Goal: Information Seeking & Learning: Find specific fact

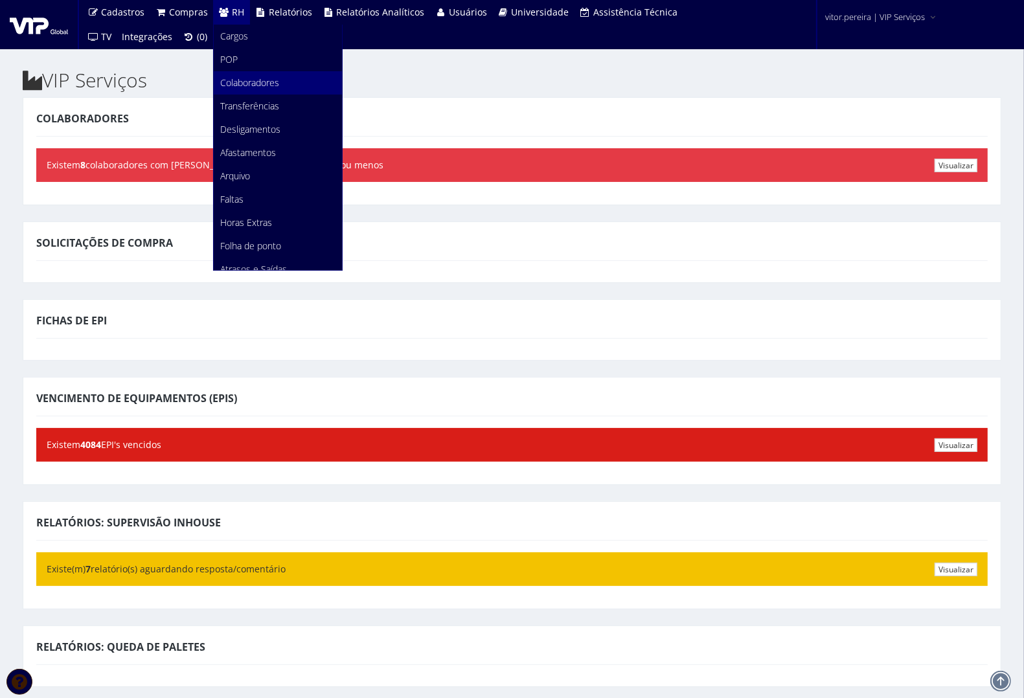
click at [260, 86] on span "Colaboradores" at bounding box center [249, 82] width 59 height 12
click at [256, 86] on span "Colaboradores" at bounding box center [249, 82] width 59 height 12
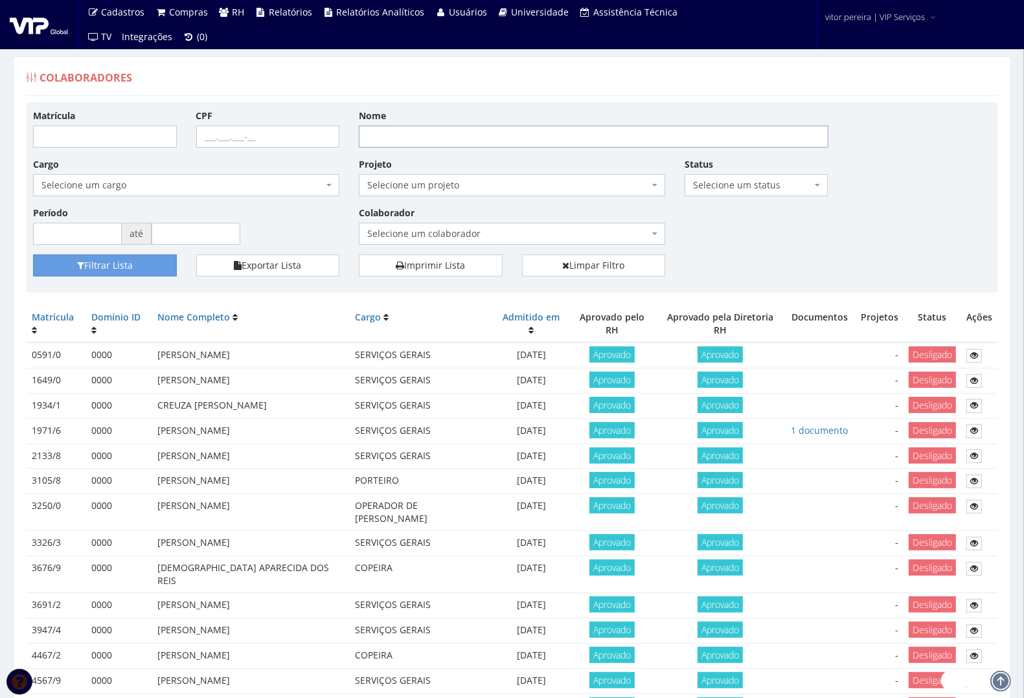
click at [468, 133] on input "Nome" at bounding box center [594, 137] width 470 height 22
type input "vitor"
click at [785, 251] on div "Matrícula CPF Nome vitor Cargo Selecione um cargo G0610 D0029 - 4110-05 - AGENT…" at bounding box center [512, 182] width 978 height 146
click at [728, 183] on span "Selecione um status" at bounding box center [752, 185] width 119 height 13
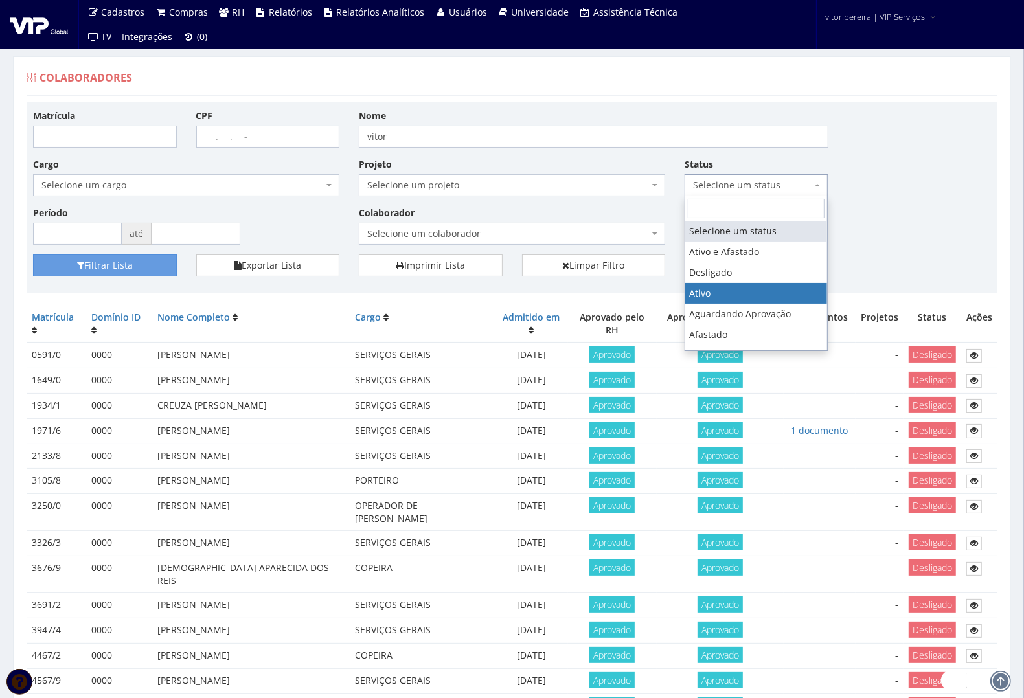
select select "1"
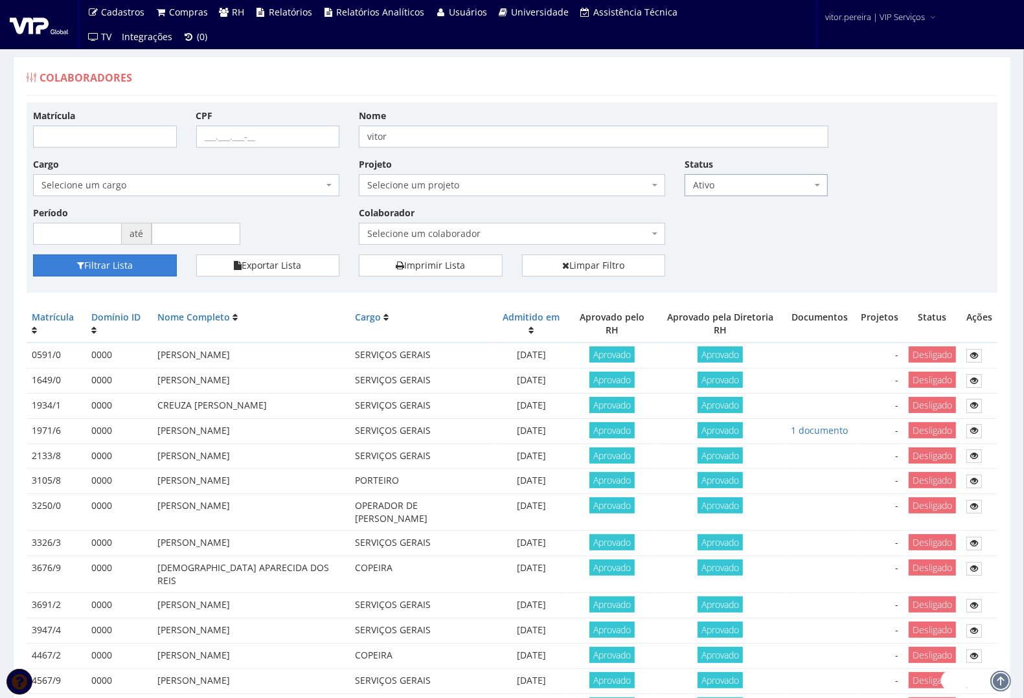
click at [136, 264] on button "Filtrar Lista" at bounding box center [105, 266] width 144 height 22
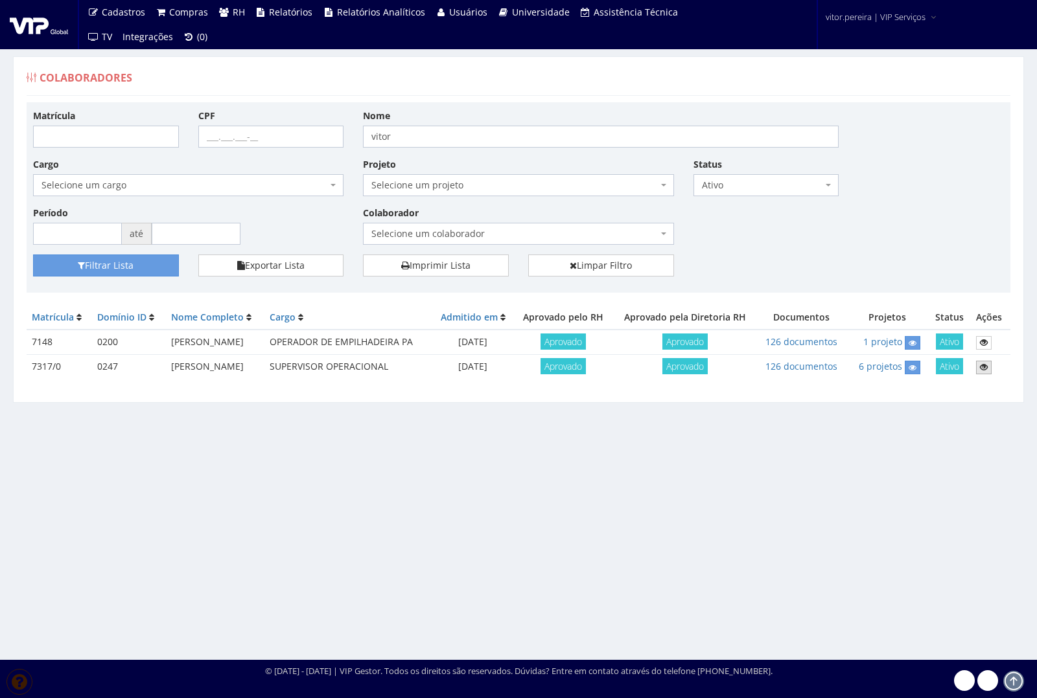
click at [987, 368] on icon at bounding box center [984, 367] width 8 height 9
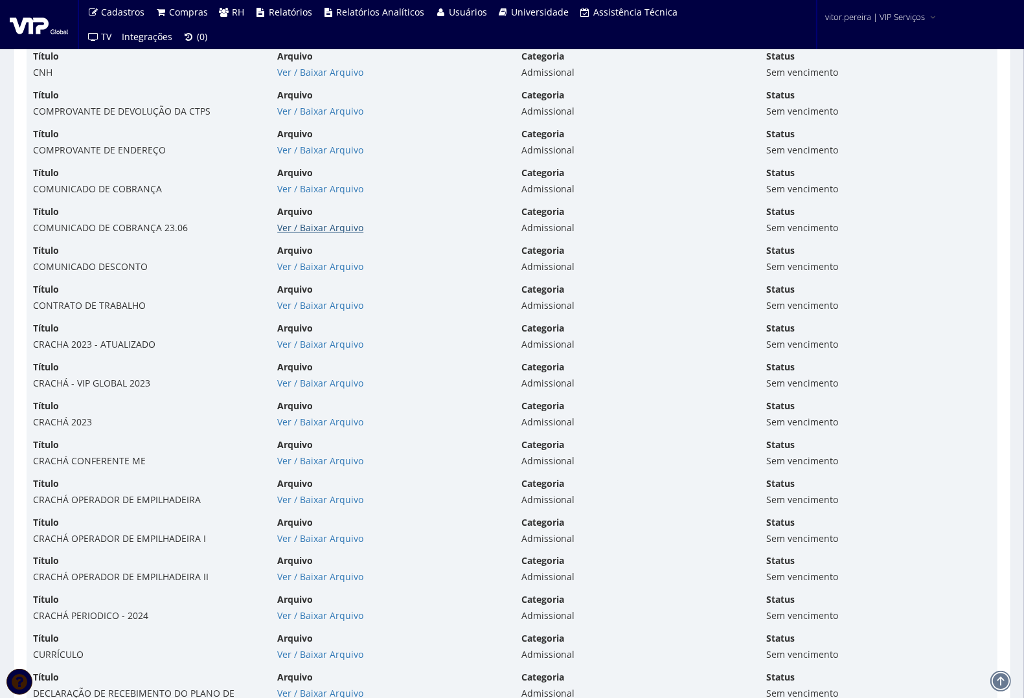
scroll to position [2915, 0]
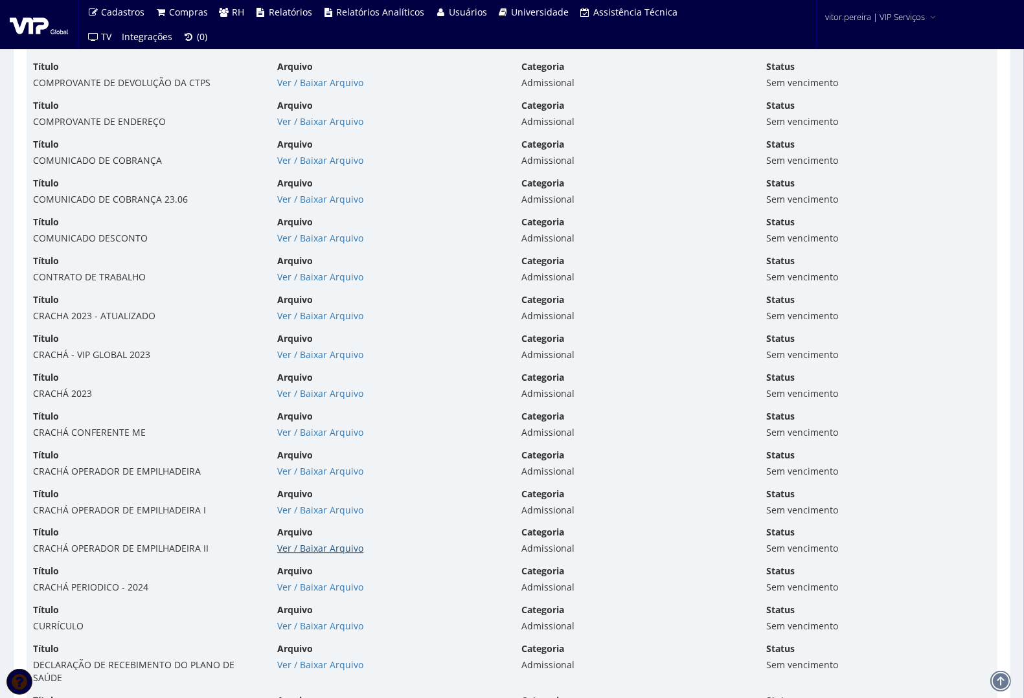
click at [325, 555] on link "Ver / Baixar Arquivo" at bounding box center [320, 548] width 86 height 12
click at [318, 593] on link "Ver / Baixar Arquivo" at bounding box center [320, 587] width 86 height 12
click at [303, 516] on link "Ver / Baixar Arquivo" at bounding box center [320, 510] width 86 height 12
click at [301, 477] on link "Ver / Baixar Arquivo" at bounding box center [320, 471] width 86 height 12
click at [299, 439] on link "Ver / Baixar Arquivo" at bounding box center [320, 432] width 86 height 12
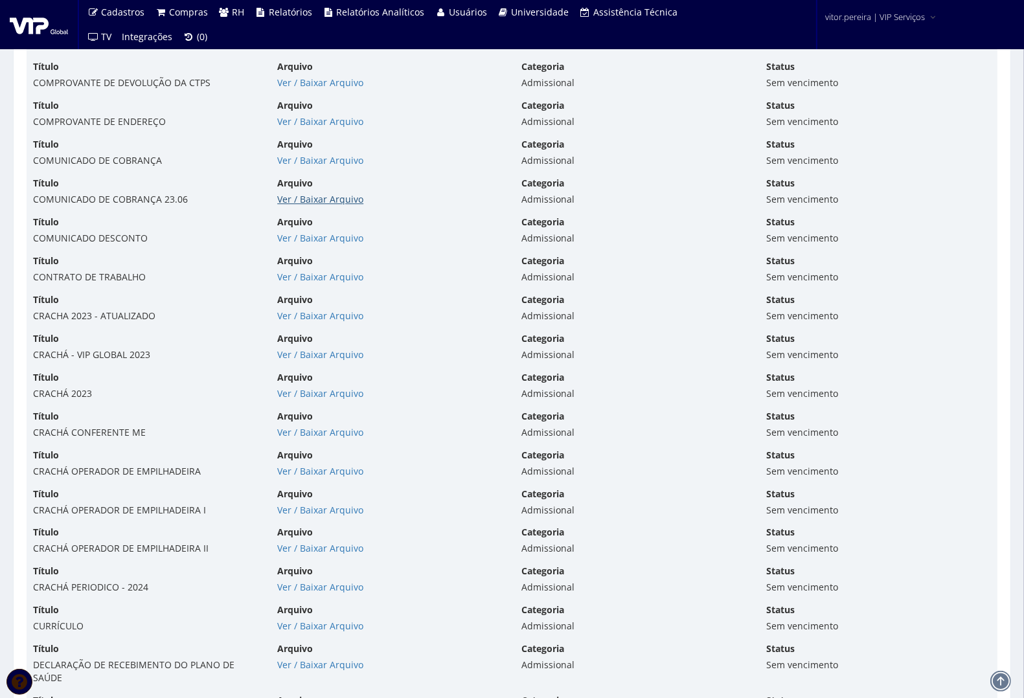
click at [293, 205] on link "Ver / Baixar Arquivo" at bounding box center [320, 199] width 86 height 12
click at [317, 244] on link "Ver / Baixar Arquivo" at bounding box center [320, 238] width 86 height 12
click at [314, 205] on link "Ver / Baixar Arquivo" at bounding box center [320, 199] width 86 height 12
click at [306, 167] on link "Ver / Baixar Arquivo" at bounding box center [320, 160] width 86 height 12
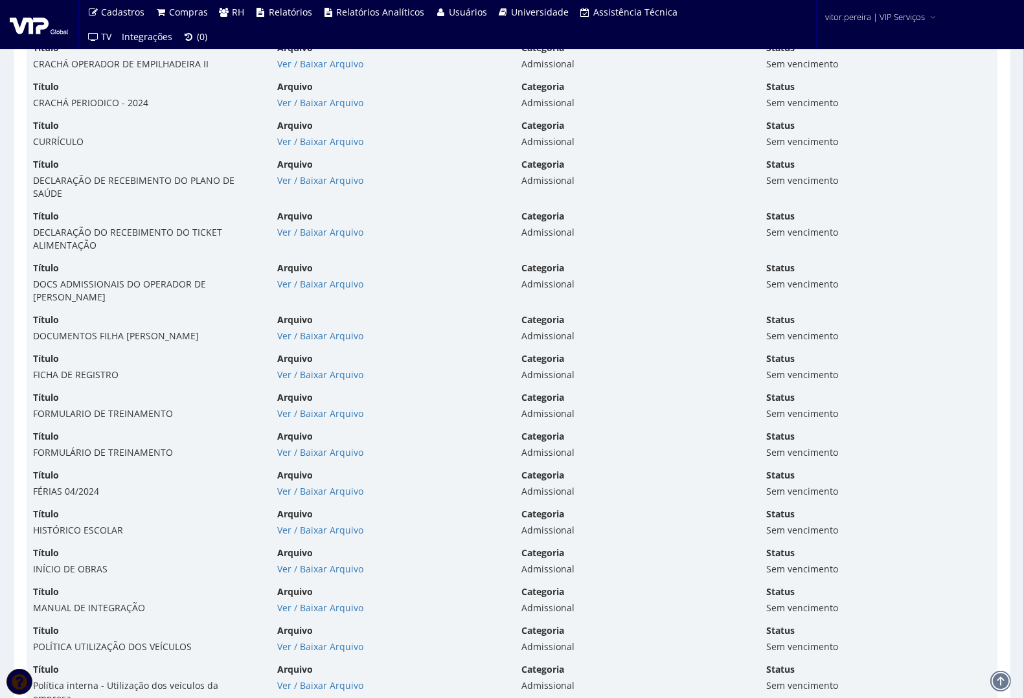
scroll to position [3401, 0]
click at [332, 535] on link "Ver / Baixar Arquivo" at bounding box center [320, 529] width 86 height 12
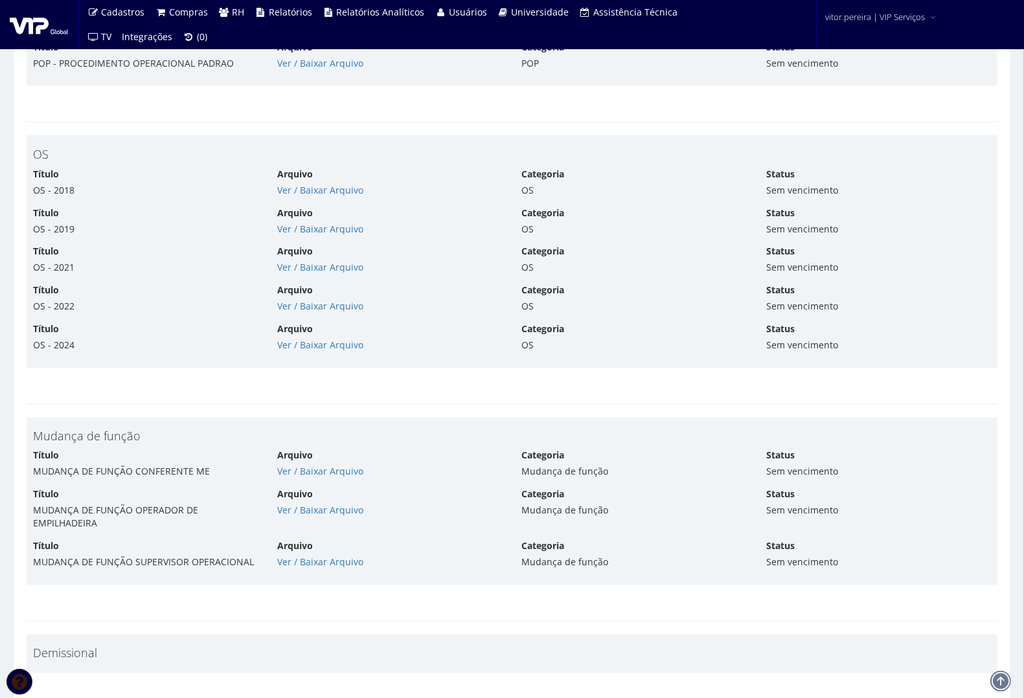
scroll to position [5912, 0]
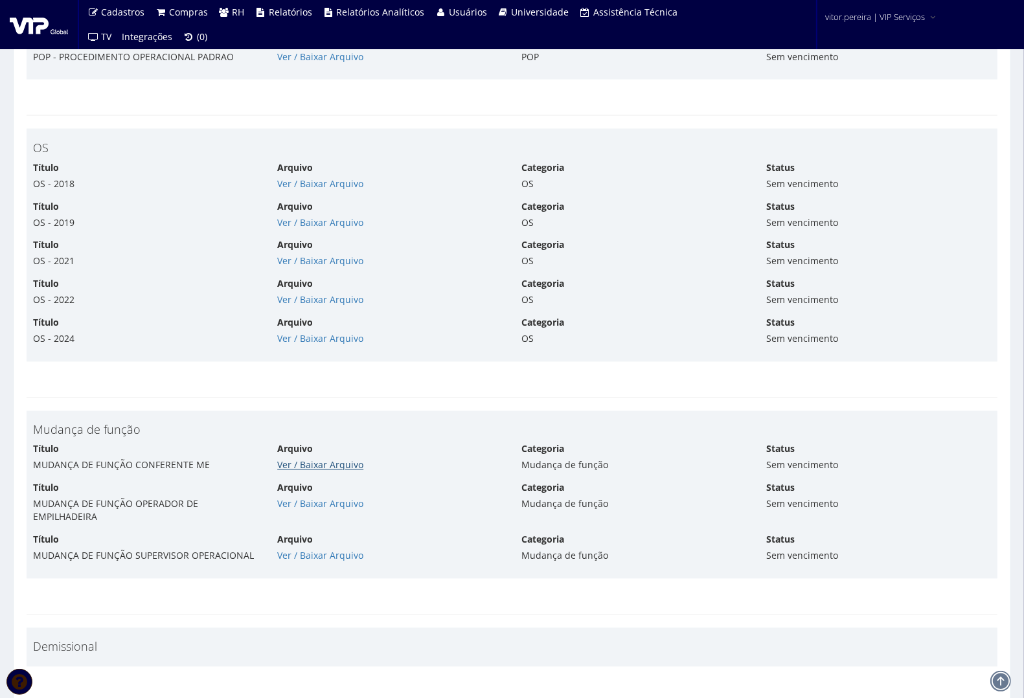
click at [305, 459] on link "Ver / Baixar Arquivo" at bounding box center [320, 465] width 86 height 12
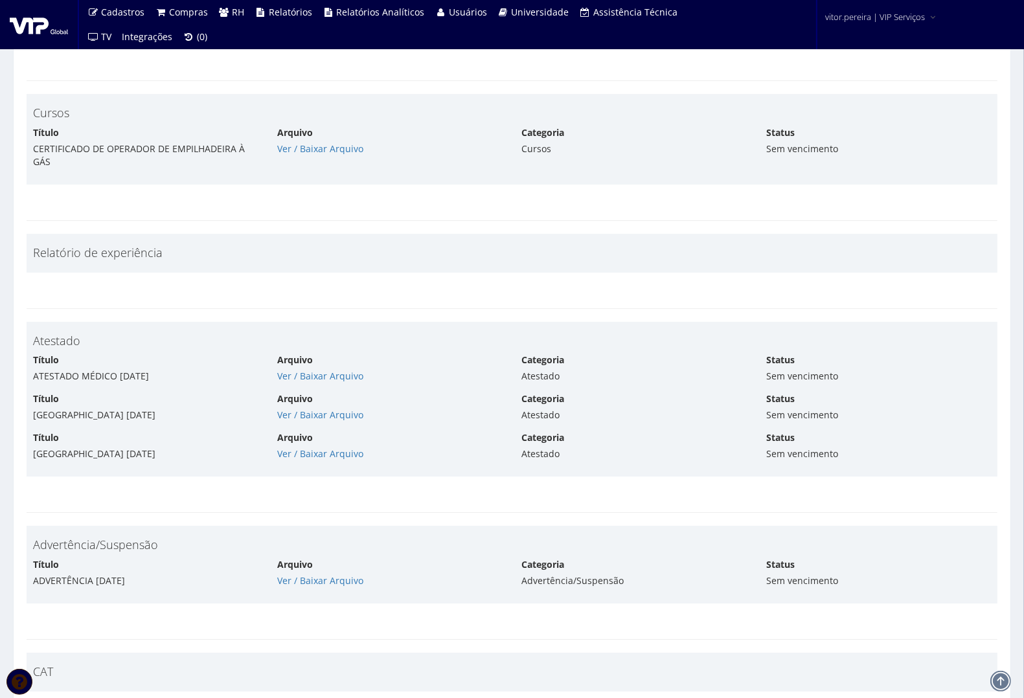
scroll to position [7532, 0]
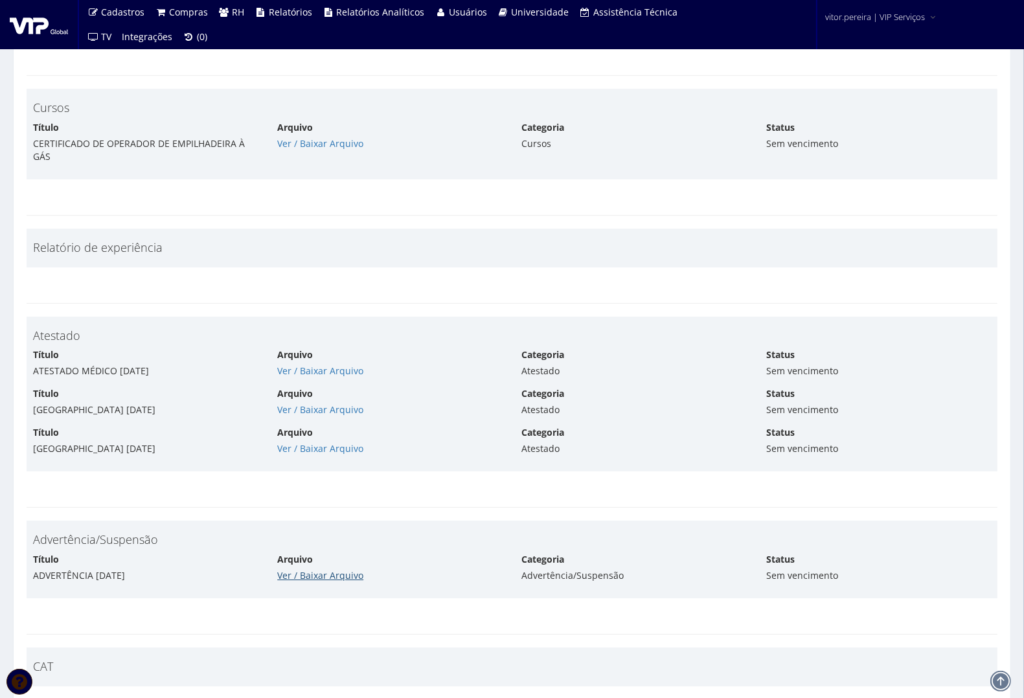
click at [317, 571] on link "Ver / Baixar Arquivo" at bounding box center [320, 575] width 86 height 12
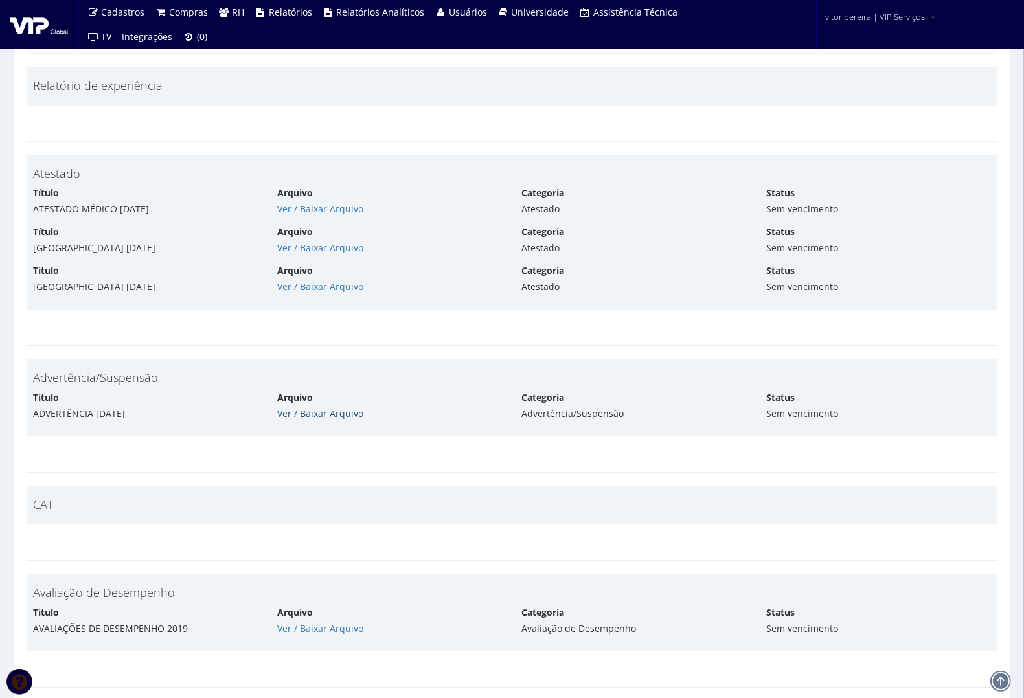
scroll to position [7775, 0]
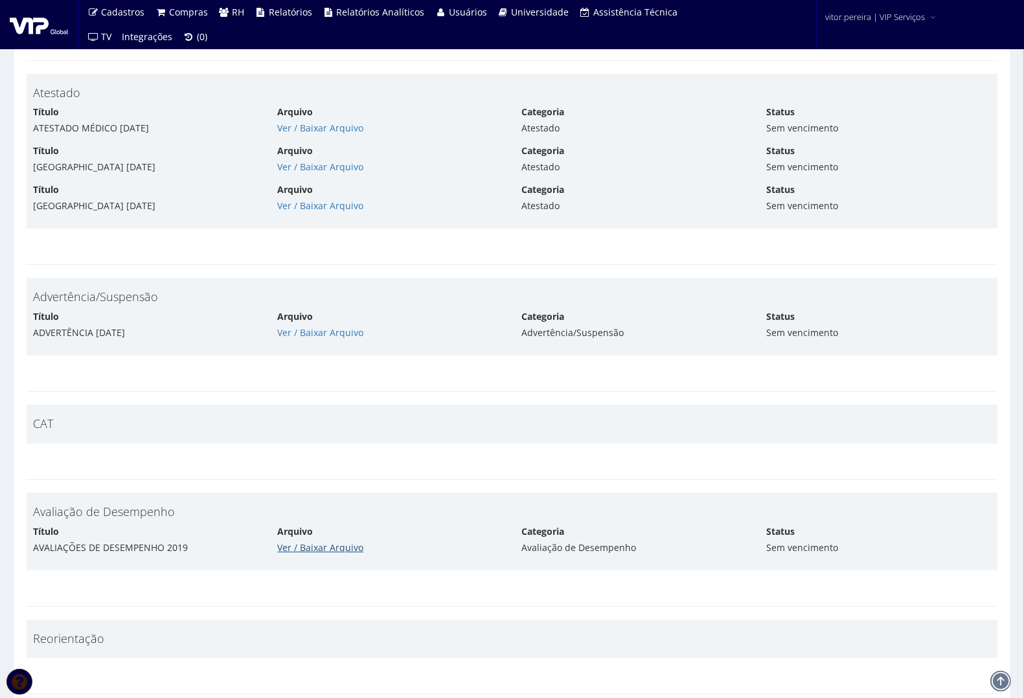
click at [327, 547] on link "Ver / Baixar Arquivo" at bounding box center [320, 548] width 86 height 12
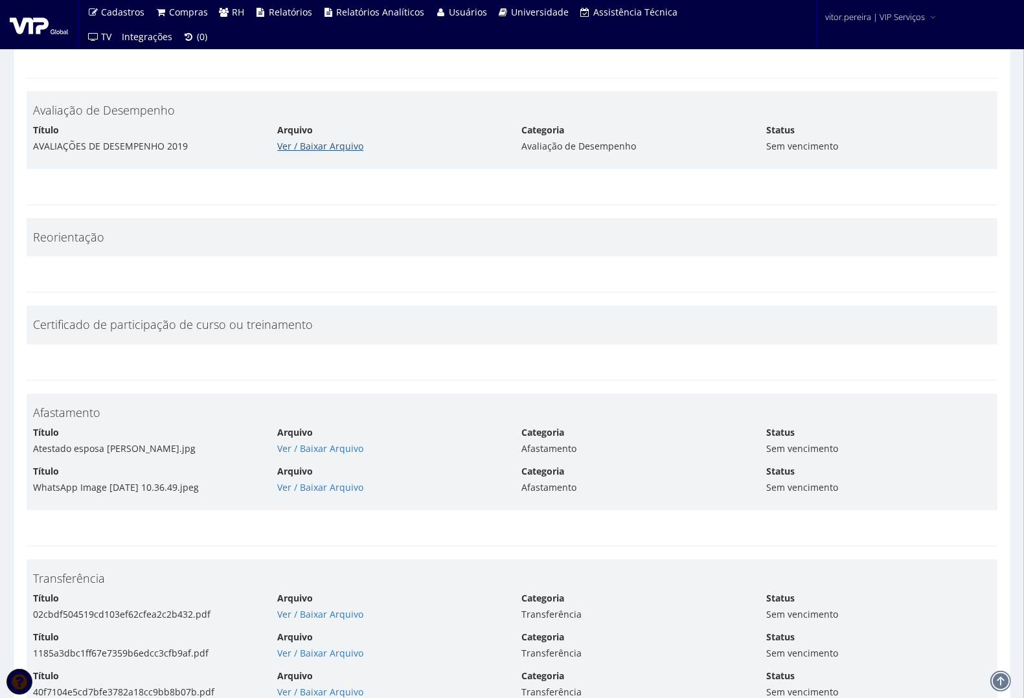
scroll to position [8261, 0]
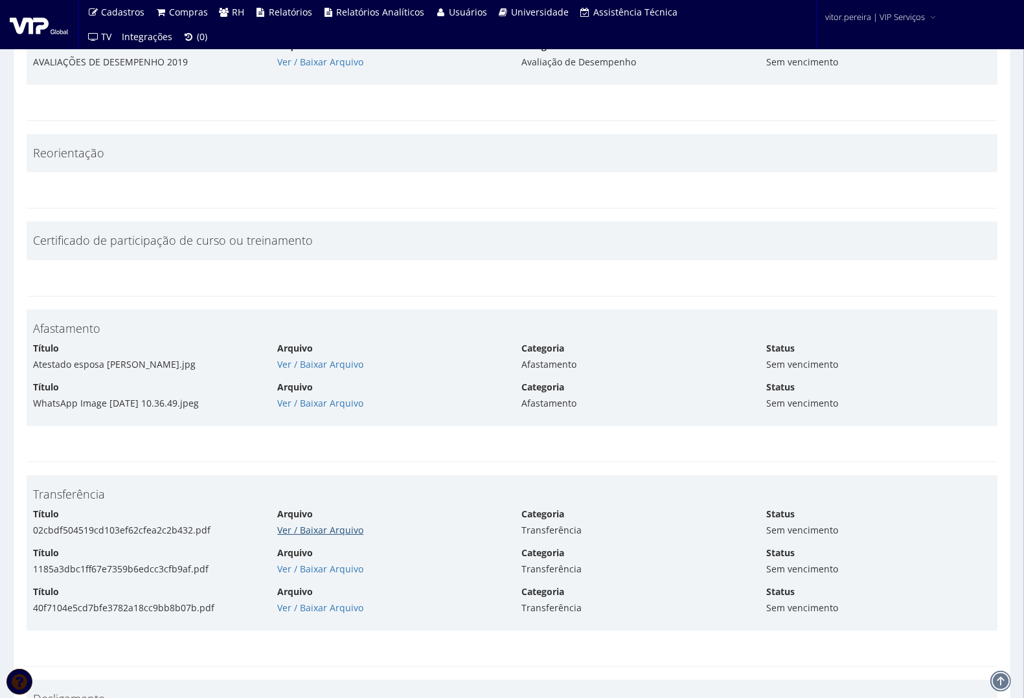
click at [342, 524] on link "Ver / Baixar Arquivo" at bounding box center [320, 530] width 86 height 12
click at [306, 563] on link "Ver / Baixar Arquivo" at bounding box center [320, 569] width 86 height 12
click at [321, 602] on link "Ver / Baixar Arquivo" at bounding box center [320, 608] width 86 height 12
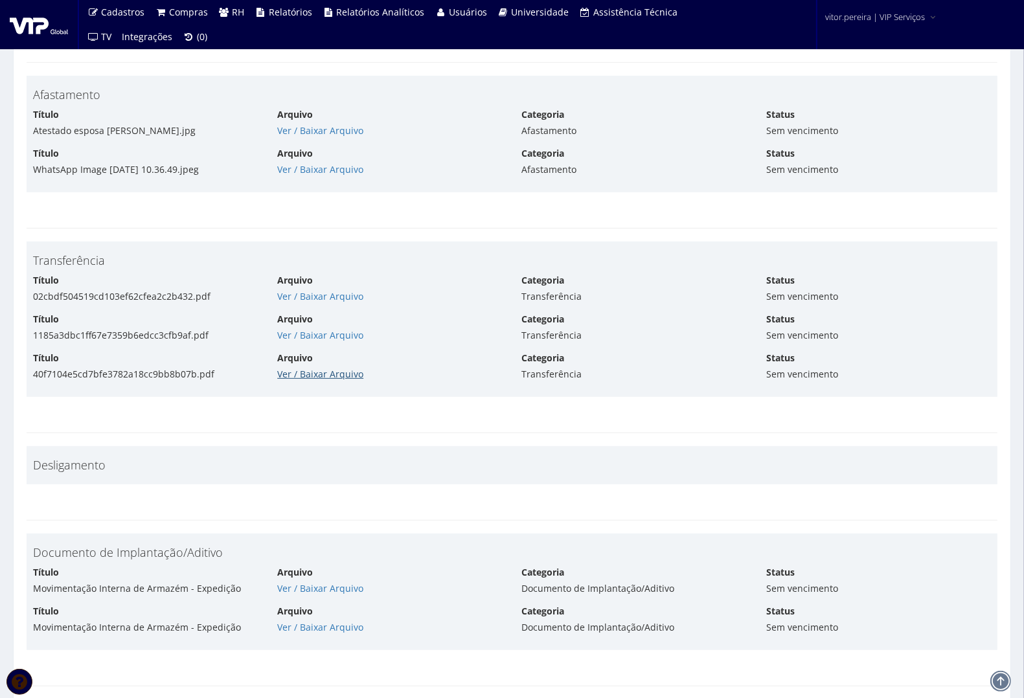
scroll to position [8503, 0]
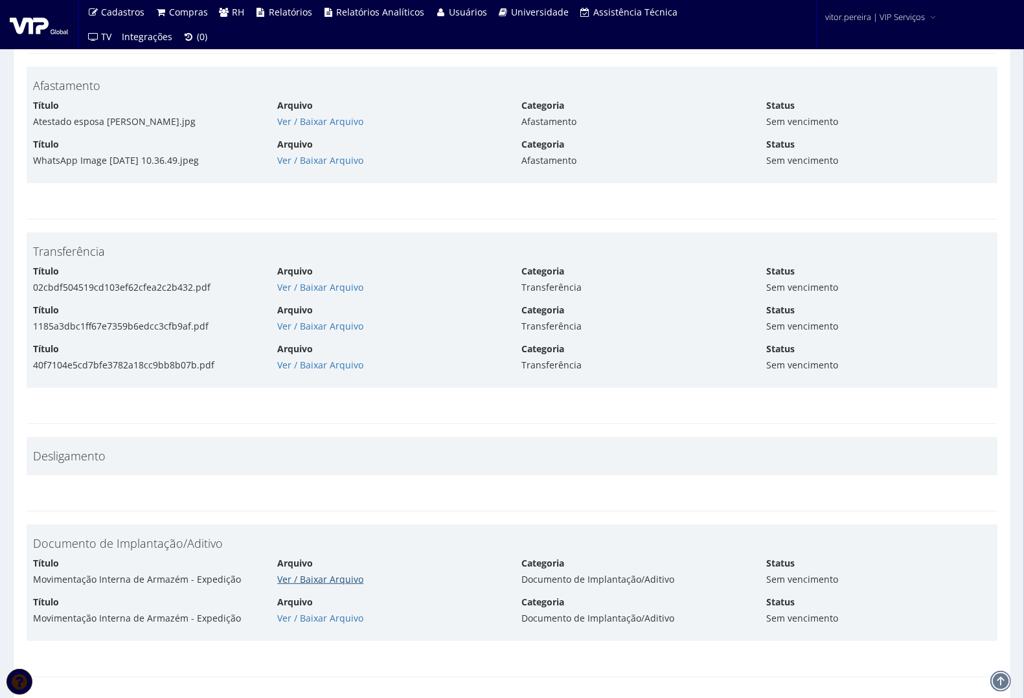
click at [328, 577] on link "Ver / Baixar Arquivo" at bounding box center [320, 579] width 86 height 12
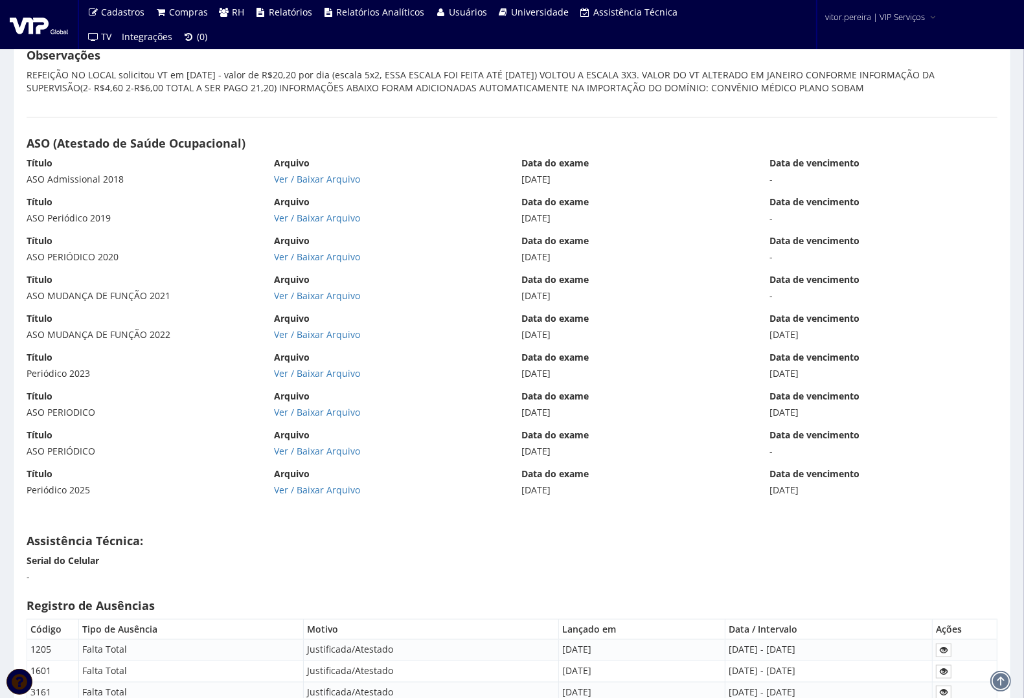
scroll to position [9232, 0]
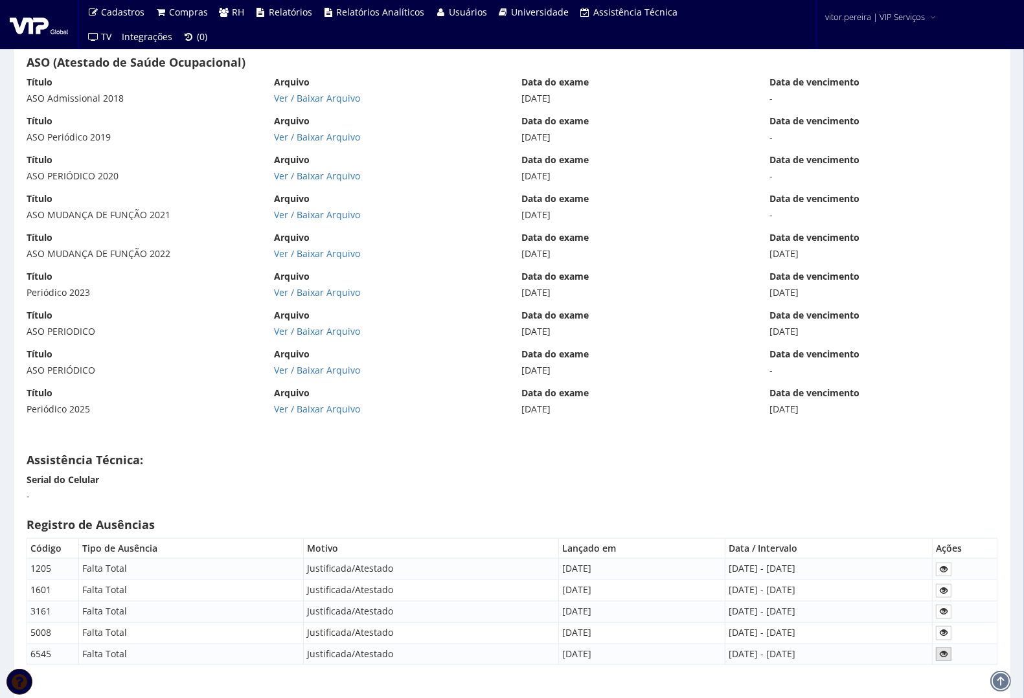
click at [947, 655] on icon at bounding box center [944, 654] width 8 height 9
click at [944, 632] on icon at bounding box center [944, 632] width 8 height 9
click at [943, 609] on icon at bounding box center [944, 611] width 8 height 9
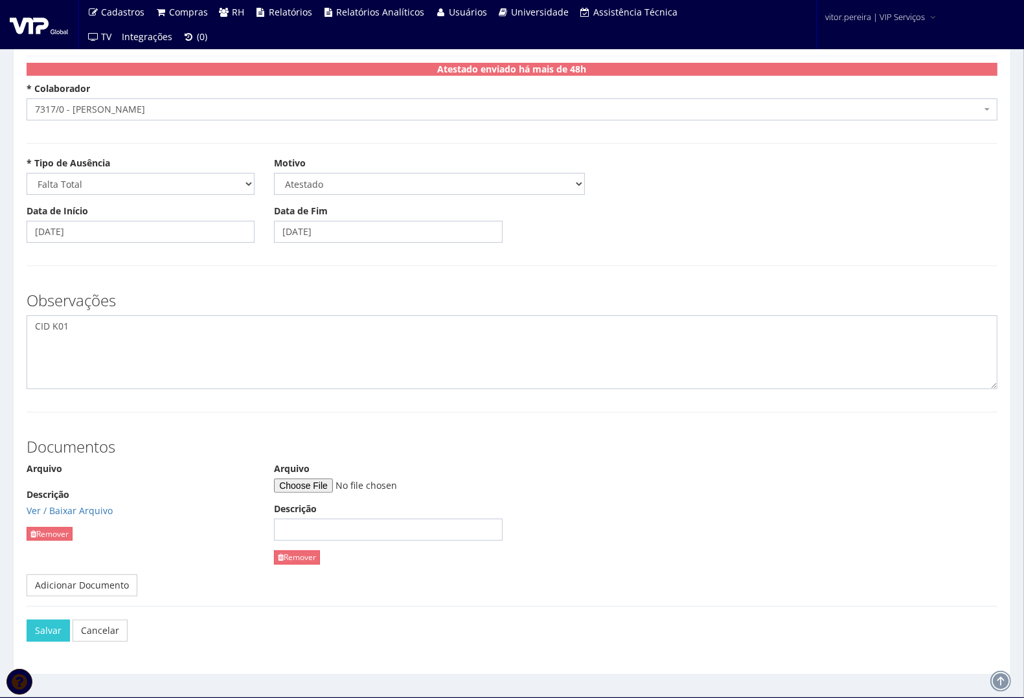
scroll to position [60, 0]
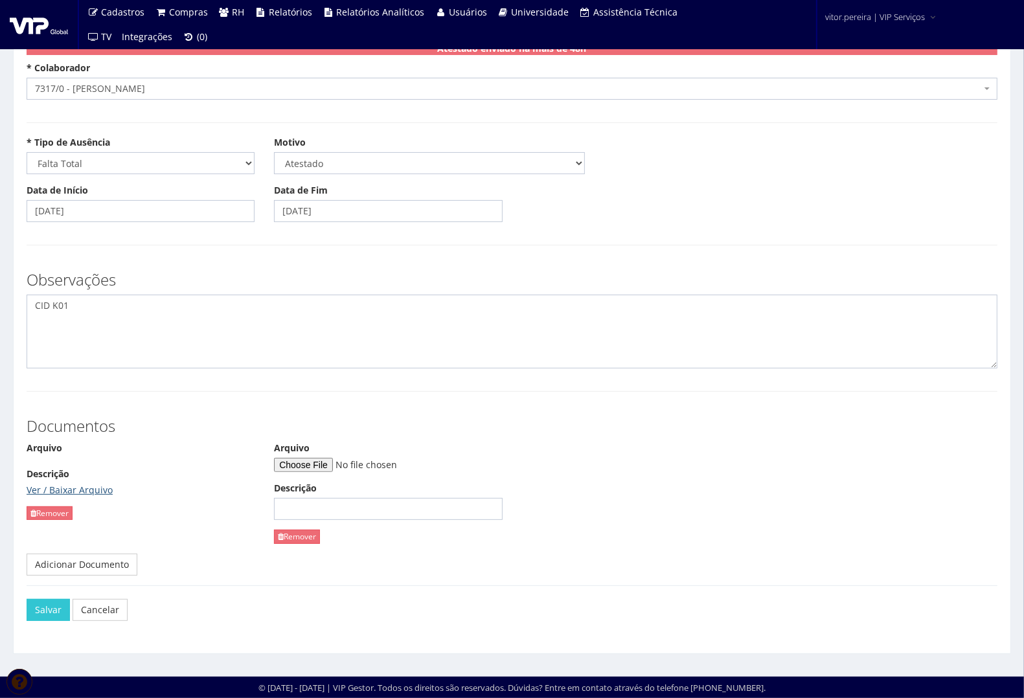
click at [78, 487] on link "Ver / Baixar Arquivo" at bounding box center [70, 490] width 86 height 12
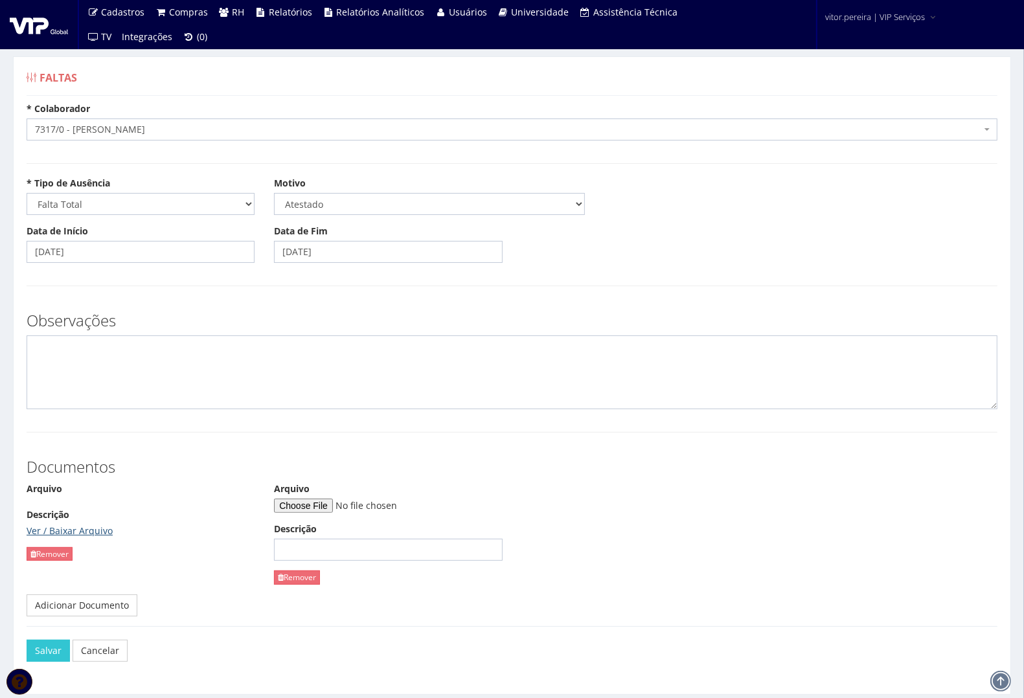
click at [82, 526] on link "Ver / Baixar Arquivo" at bounding box center [70, 531] width 86 height 12
click at [65, 538] on link "Ver / Baixar Arquivo" at bounding box center [70, 544] width 86 height 12
